Goal: Information Seeking & Learning: Check status

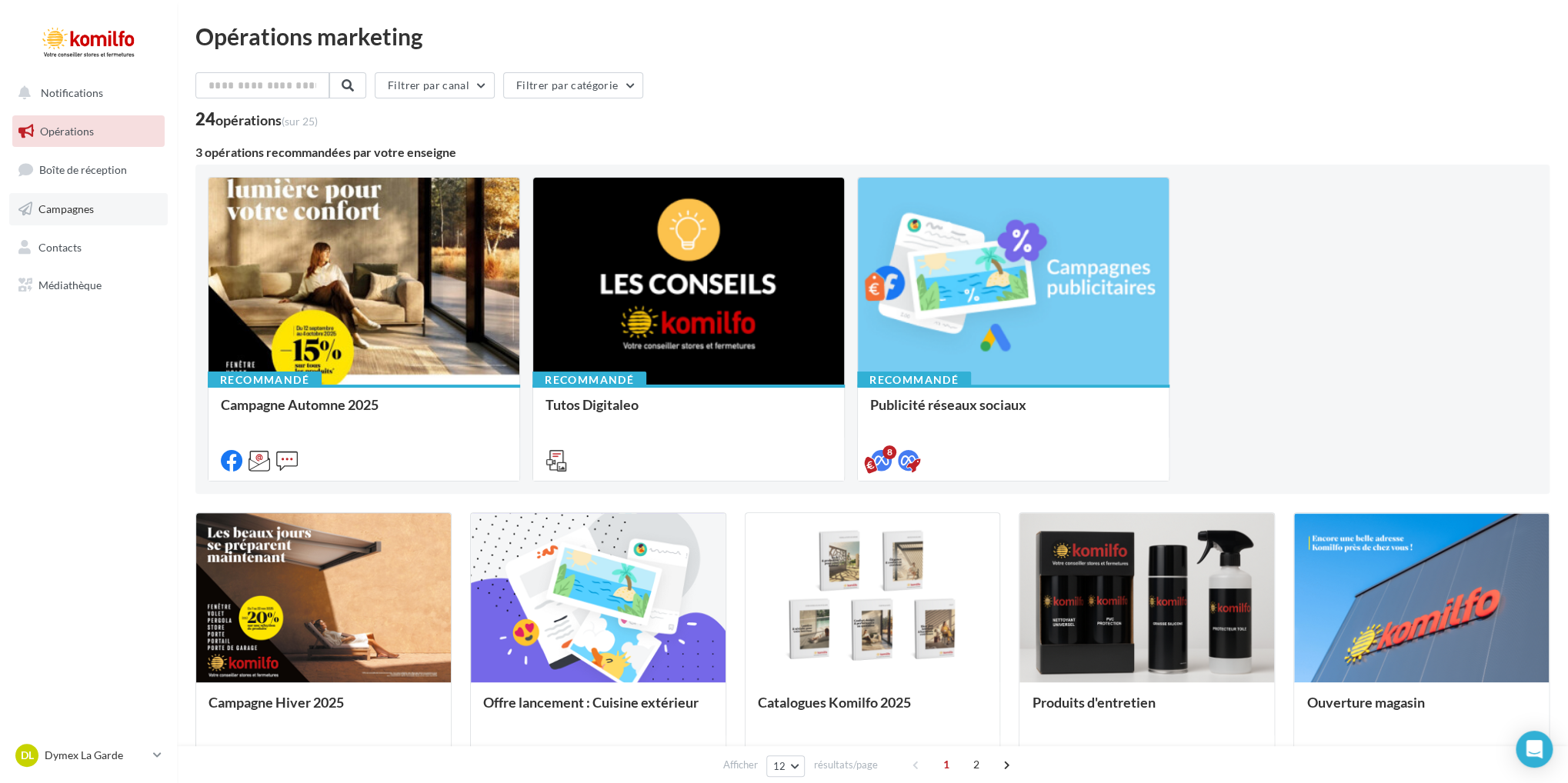
click at [74, 210] on span "Campagnes" at bounding box center [67, 209] width 56 height 14
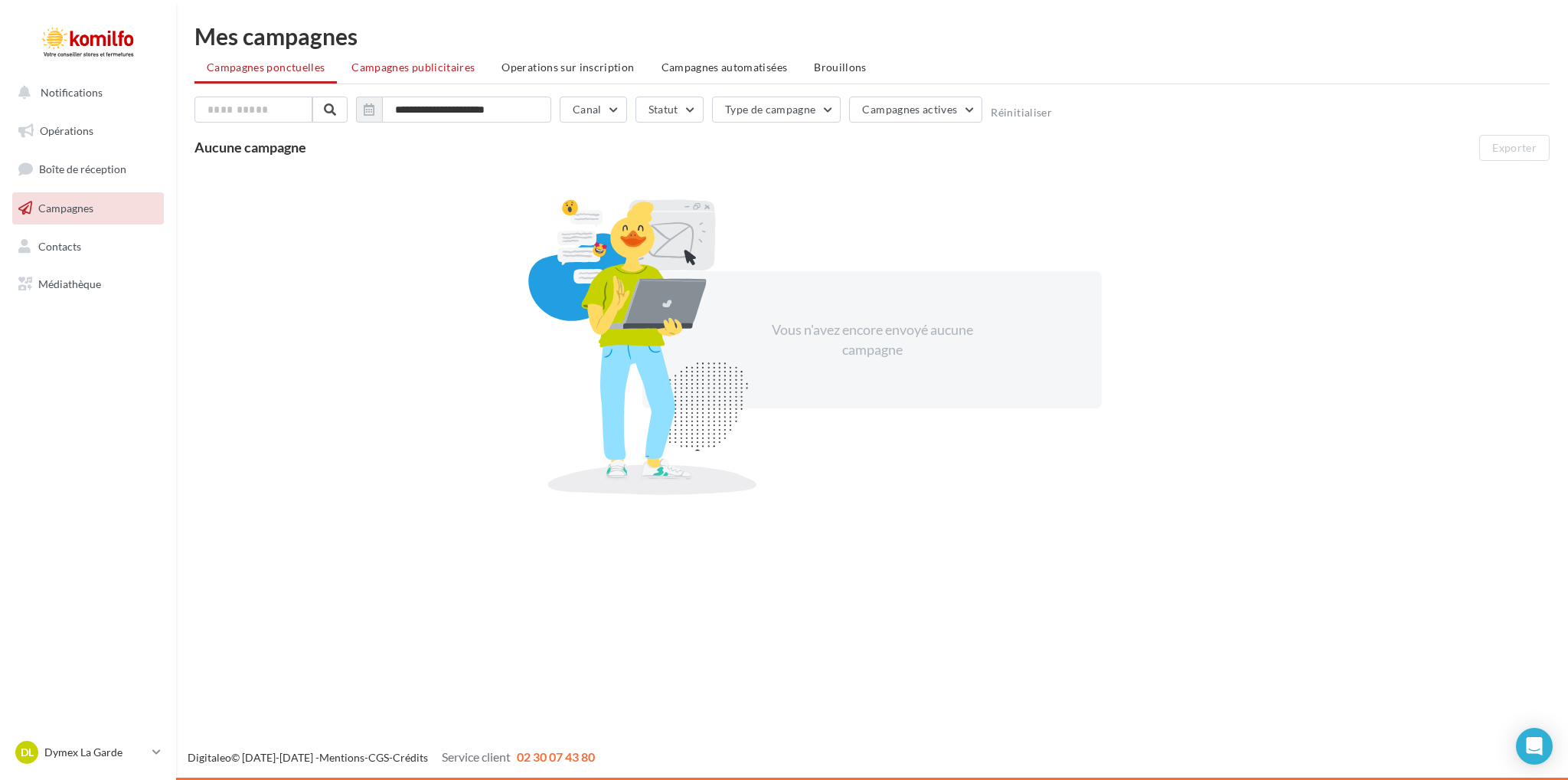
click at [434, 68] on span "Campagnes publicitaires" at bounding box center [413, 67] width 124 height 13
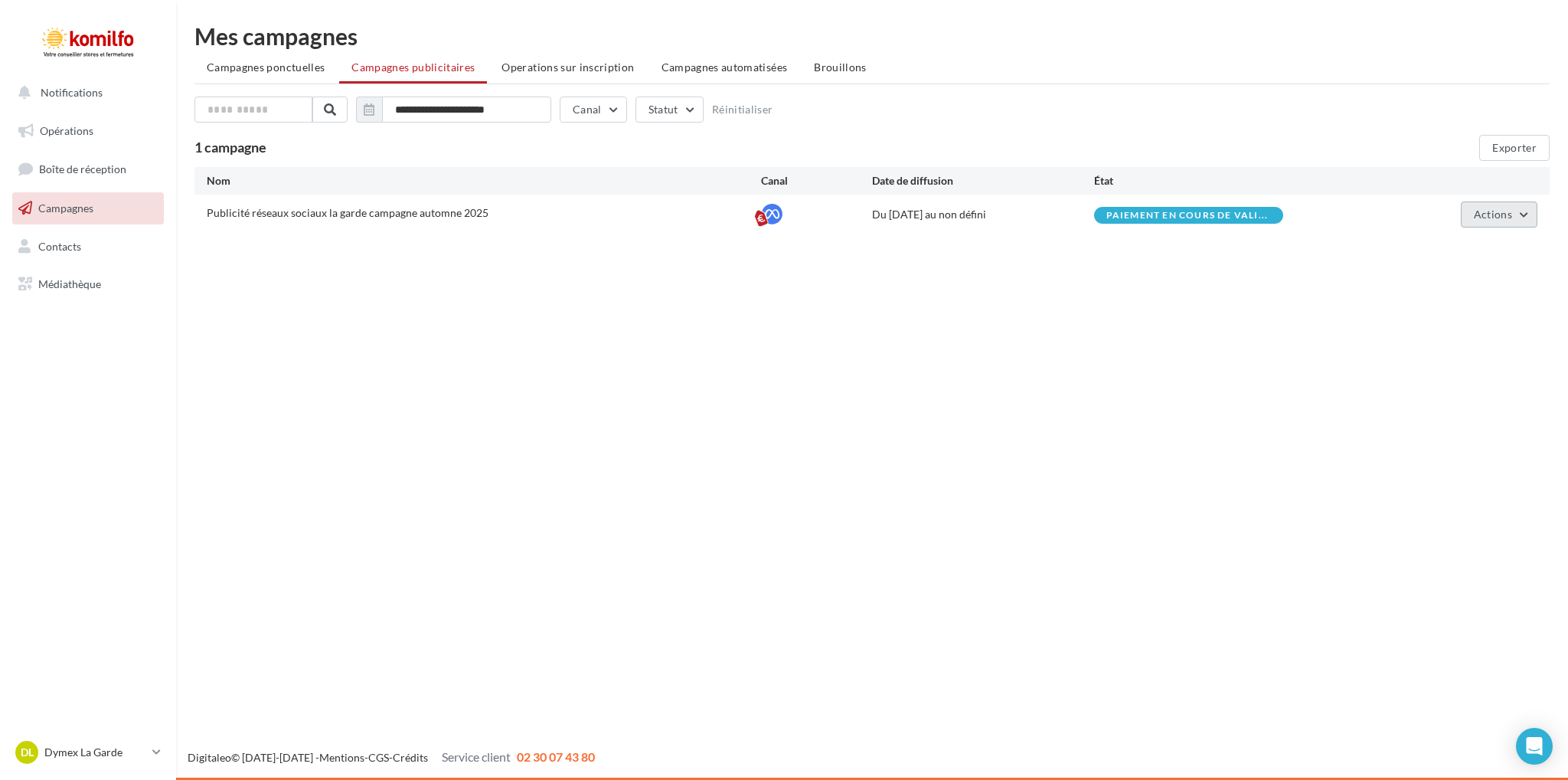
click at [1531, 207] on button "Actions" at bounding box center [1499, 214] width 76 height 26
click at [1464, 342] on button "Voir les prélèvements" at bounding box center [1460, 330] width 153 height 39
click at [1315, 228] on div "Détail du paiement Type de campagne Ponctuel Période actuelle (du 17/09/2025 au…" at bounding box center [1426, 228] width 222 height 0
click at [1534, 212] on button "Actions" at bounding box center [1499, 214] width 76 height 26
click at [1465, 292] on button "Voir les résultats" at bounding box center [1460, 290] width 153 height 39
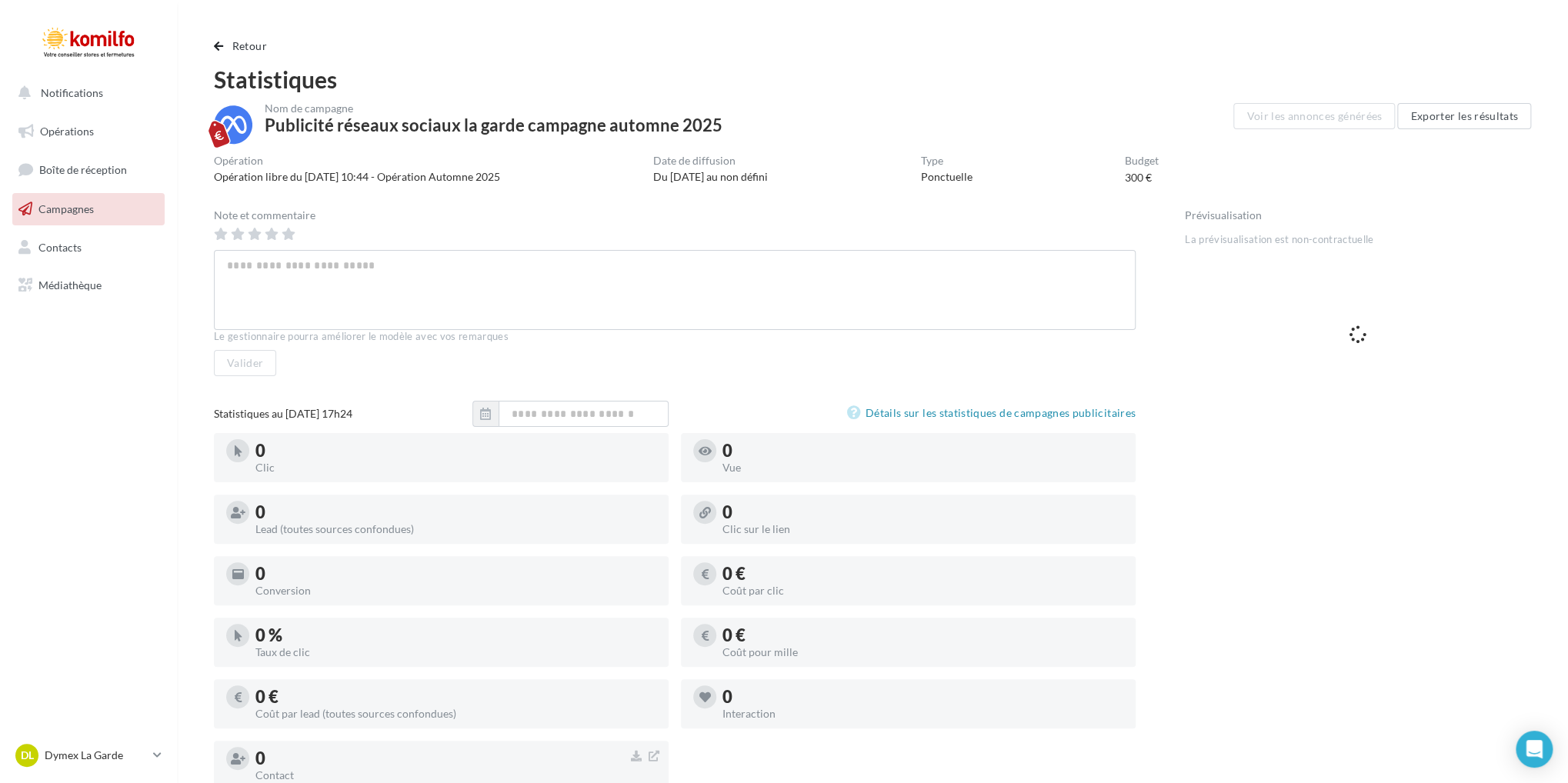
click at [82, 210] on span "Campagnes" at bounding box center [67, 209] width 56 height 14
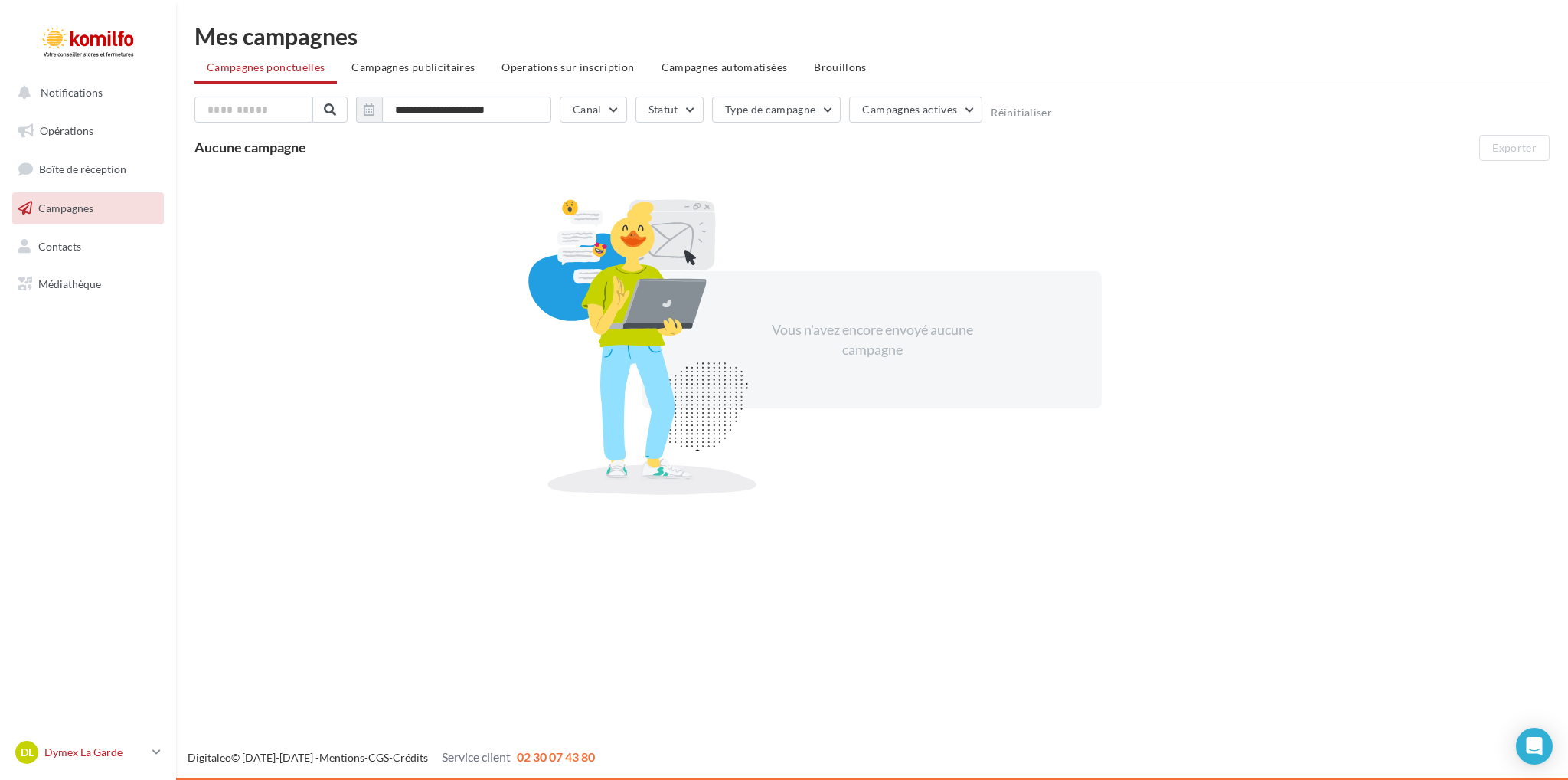
click at [156, 749] on icon at bounding box center [156, 752] width 8 height 13
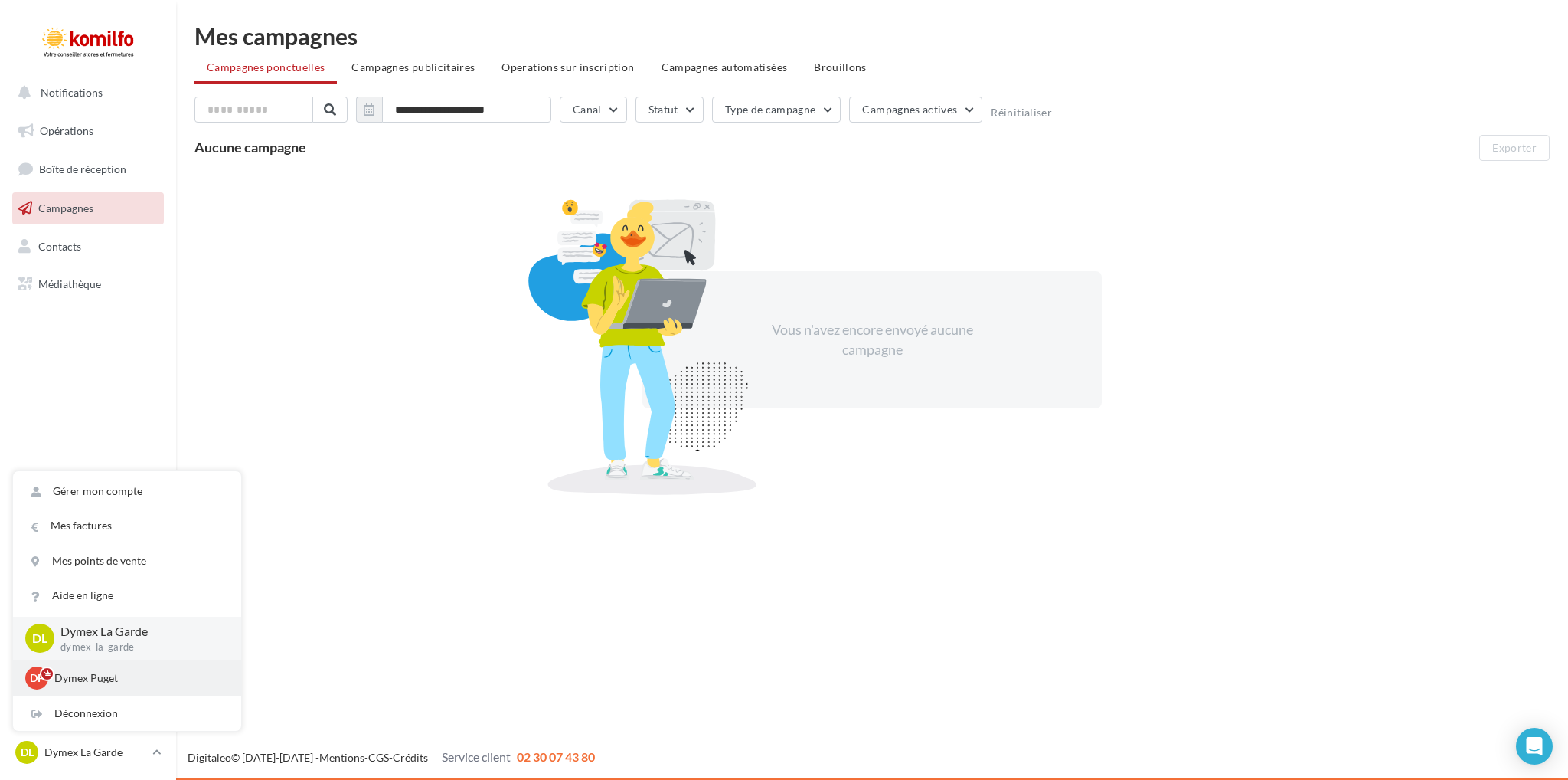
click at [120, 677] on p "Dymex Puget" at bounding box center [139, 678] width 168 height 15
